Goal: Communication & Community: Ask a question

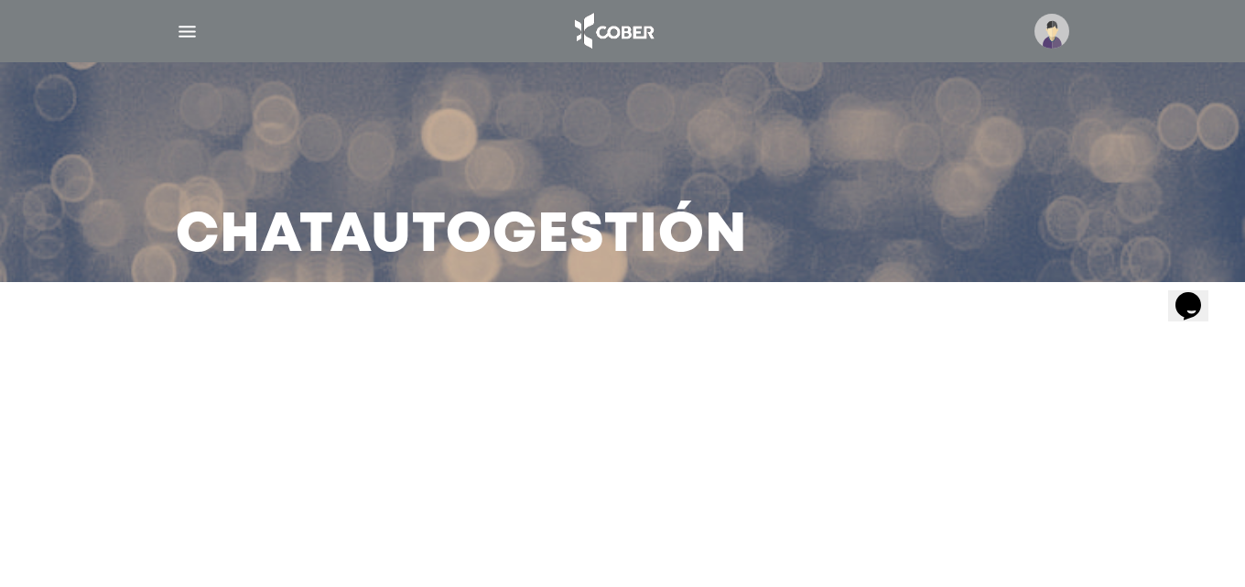
click at [1201, 304] on icon "Opens Chat This icon Opens the chat window." at bounding box center [1187, 304] width 29 height 29
click at [1186, 291] on icon "$i18n('chat', 'chat_widget')" at bounding box center [1188, 304] width 26 height 27
click at [1202, 295] on div "Opens Chat This icon Opens the chat window." at bounding box center [1187, 304] width 29 height 29
click at [1196, 296] on icon "$i18n('chat', 'chat_widget')" at bounding box center [1188, 304] width 26 height 27
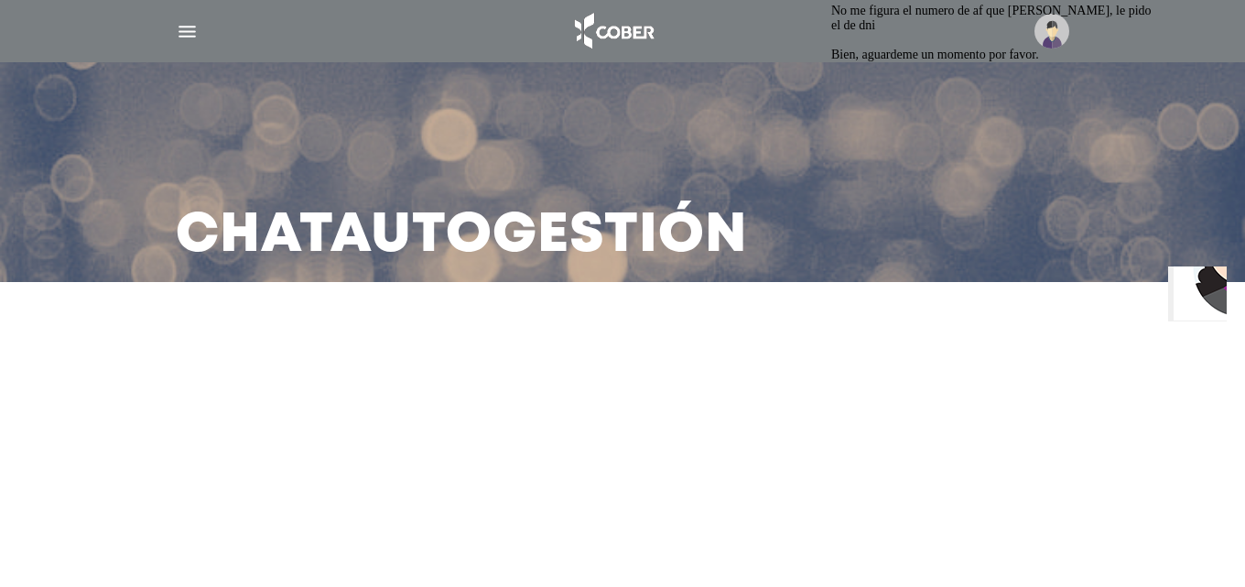
click at [1184, 285] on img "$i18n('chat', 'chat_widget')" at bounding box center [1240, 251] width 135 height 135
click at [1197, 300] on img "$i18n('chat', 'chat_widget')" at bounding box center [1240, 251] width 135 height 135
click at [1203, 286] on img "$i18n('chat', 'chat_widget')" at bounding box center [1240, 251] width 135 height 135
click at [1209, 286] on img "$i18n('chat', 'chat_widget')" at bounding box center [1240, 251] width 135 height 135
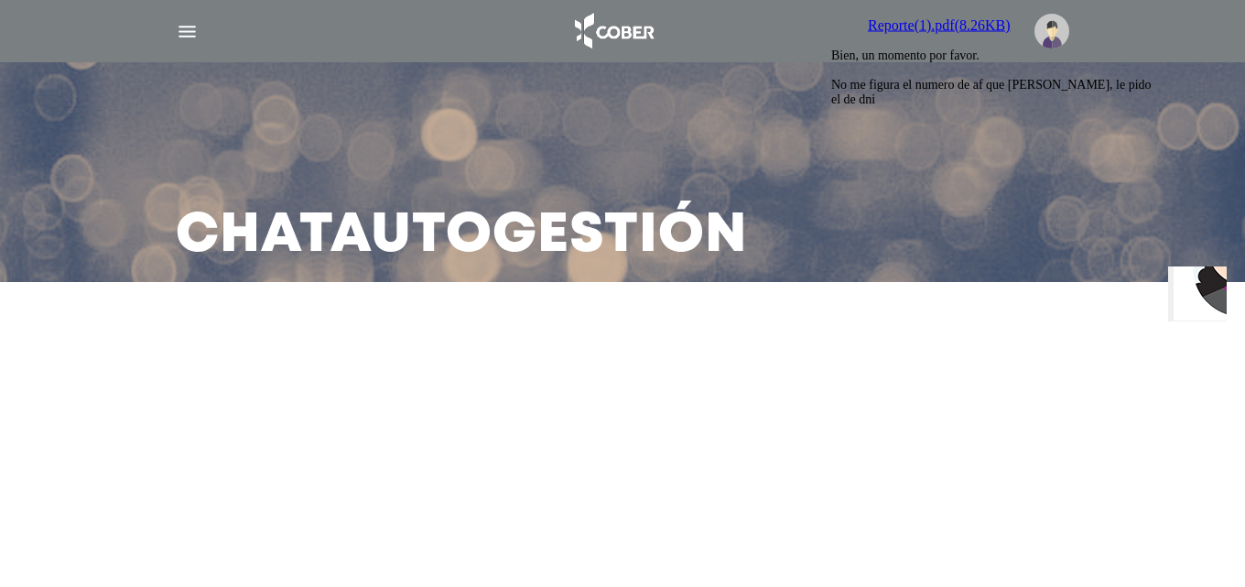
click at [1192, 292] on img "$i18n('chat', 'chat_widget')" at bounding box center [1240, 251] width 135 height 135
click at [1189, 303] on img "$i18n('chat', 'chat_widget')" at bounding box center [1240, 251] width 135 height 135
